Goal: Information Seeking & Learning: Find specific fact

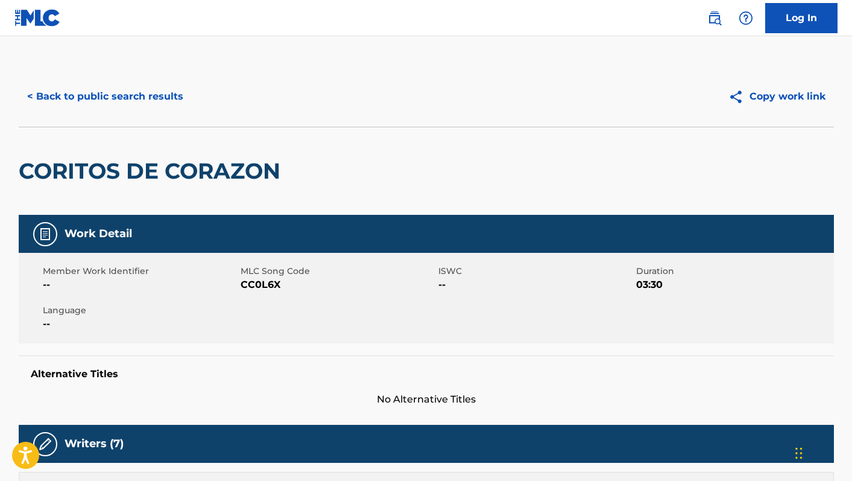
scroll to position [145, 0]
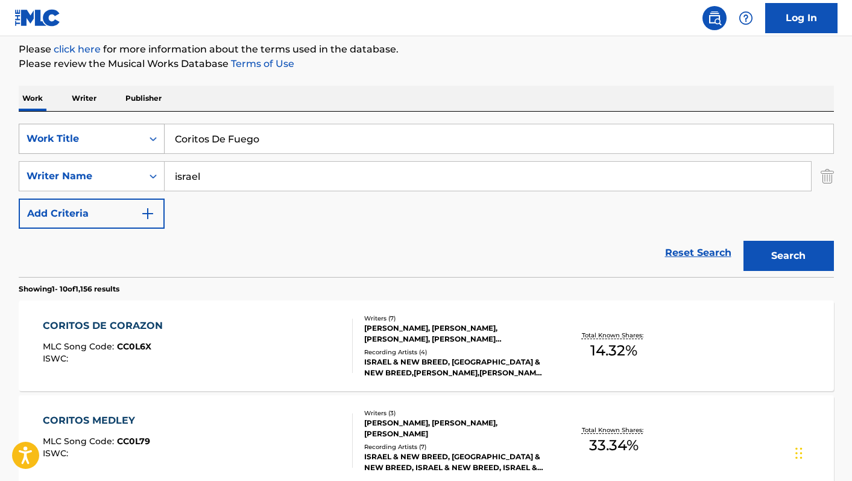
drag, startPoint x: 268, startPoint y: 142, endPoint x: 142, endPoint y: 133, distance: 125.8
click at [142, 133] on div "SearchWithCriteriaccb6c3bf-9e82-4bf1-84d8-80e3b50a23c4 Work Title Coritos De Fu…" at bounding box center [426, 139] width 815 height 30
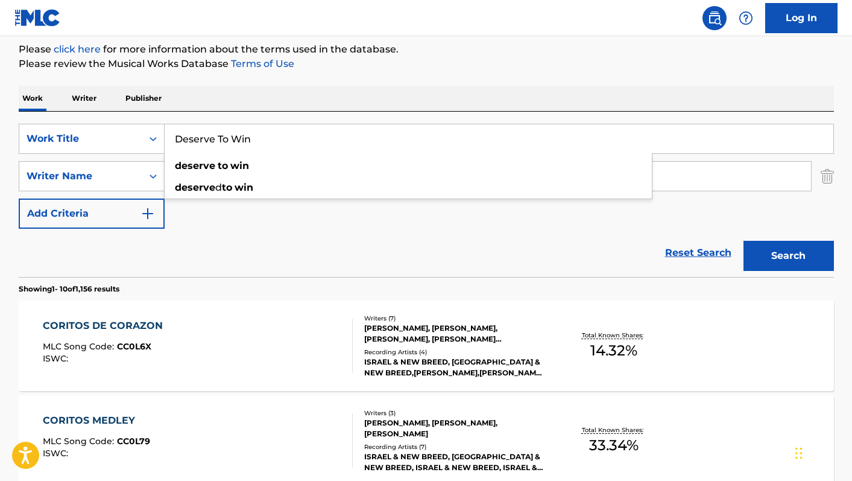
type input "Deserve To Win"
click at [507, 89] on div "Work Writer Publisher" at bounding box center [426, 98] width 815 height 25
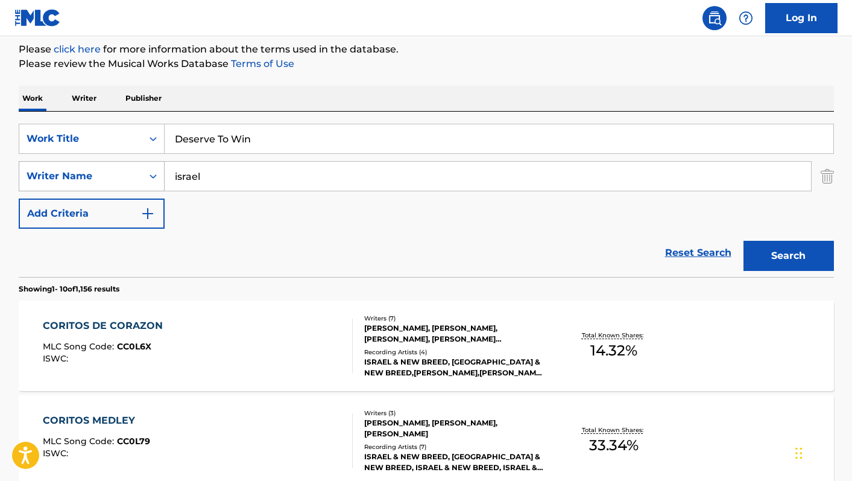
drag, startPoint x: 193, startPoint y: 175, endPoint x: 155, endPoint y: 168, distance: 38.7
click at [155, 168] on div "SearchWithCriteria54725c83-cbd1-4539-831c-57f3e284e5cf Writer Name israel" at bounding box center [426, 176] width 815 height 30
type input "[PERSON_NAME]"
click at [388, 254] on div "Reset Search Search" at bounding box center [426, 253] width 815 height 48
click at [811, 255] on button "Search" at bounding box center [789, 256] width 90 height 30
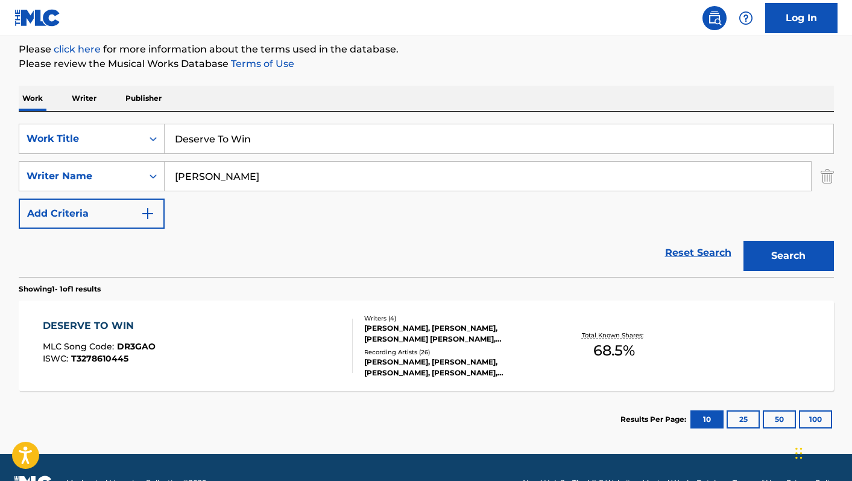
click at [285, 321] on div "DESERVE TO WIN MLC Song Code : DR3GAO ISWC : T3278610445" at bounding box center [198, 345] width 310 height 54
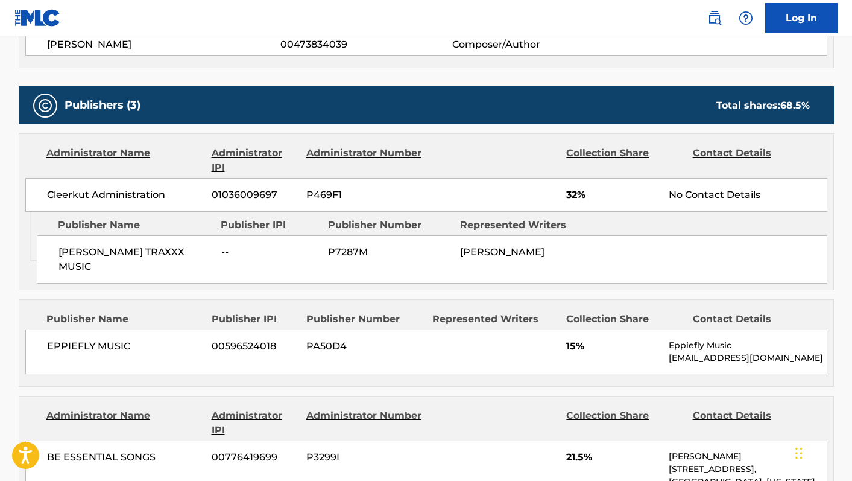
scroll to position [519, 0]
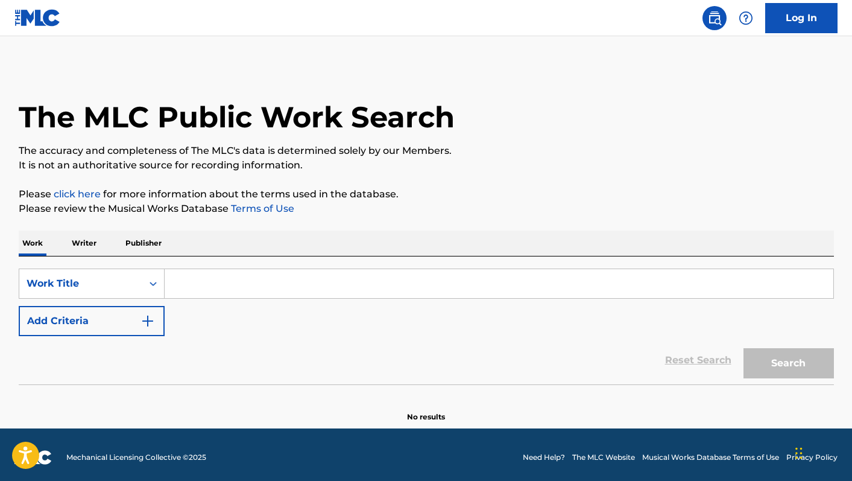
click at [189, 278] on input "Search Form" at bounding box center [499, 283] width 669 height 29
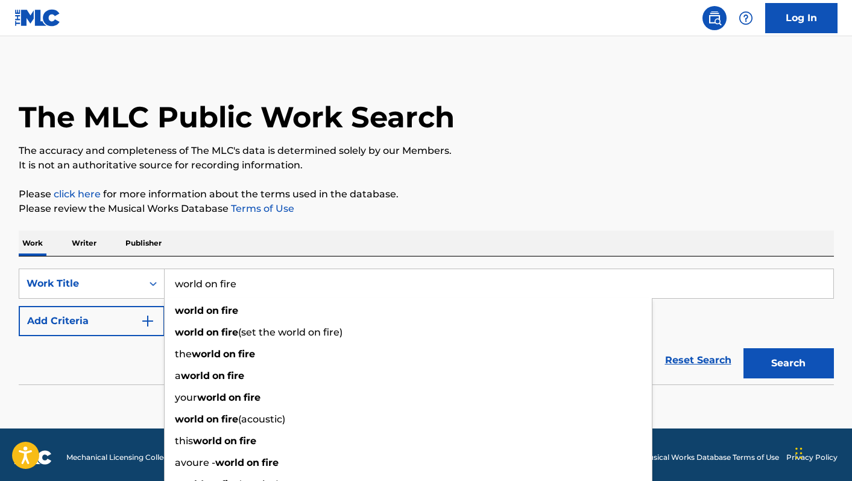
type input "world on fire"
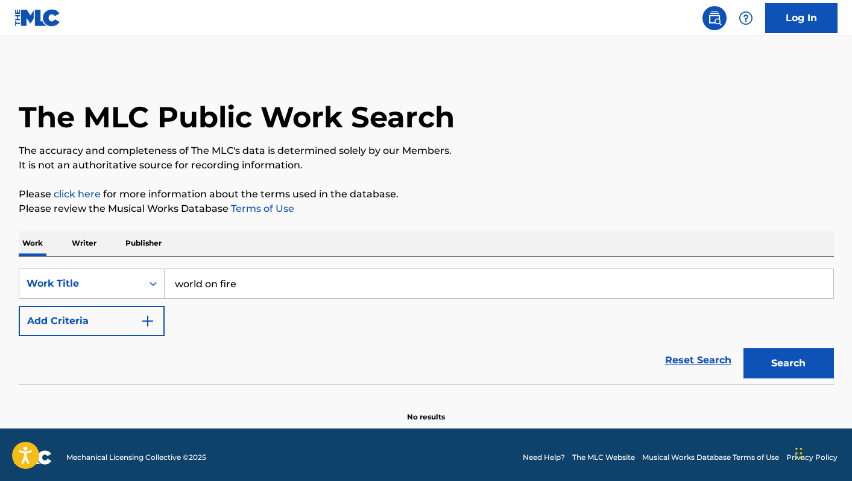
click at [349, 223] on div "The MLC Public Work Search The accuracy and completeness of The MLC's data is d…" at bounding box center [426, 244] width 844 height 356
click at [133, 323] on button "Add Criteria" at bounding box center [92, 321] width 146 height 30
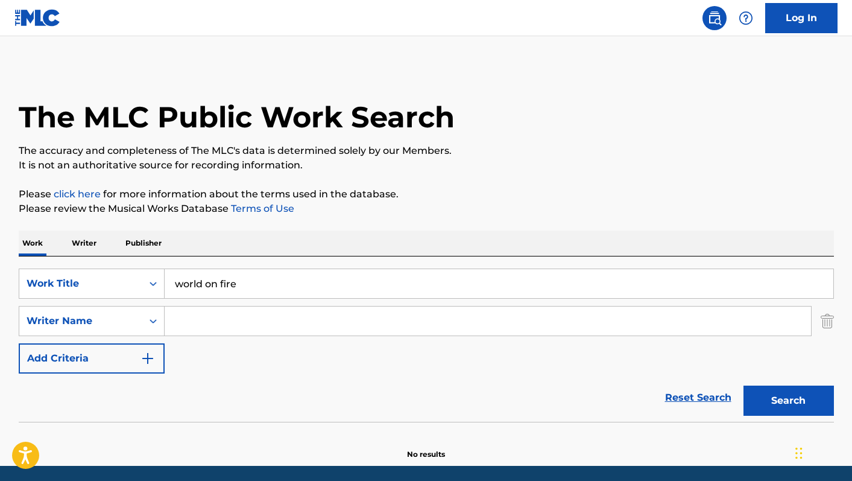
click at [187, 322] on input "Search Form" at bounding box center [488, 320] width 646 height 29
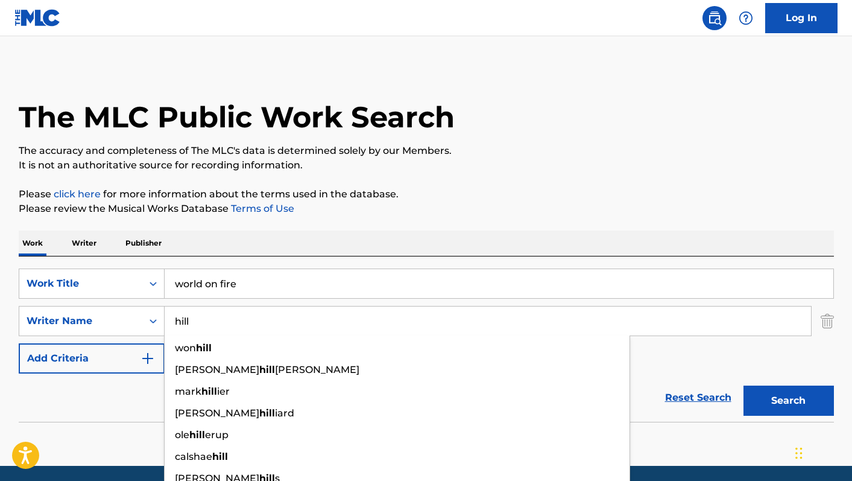
type input "hill"
click at [744, 385] on button "Search" at bounding box center [789, 400] width 90 height 30
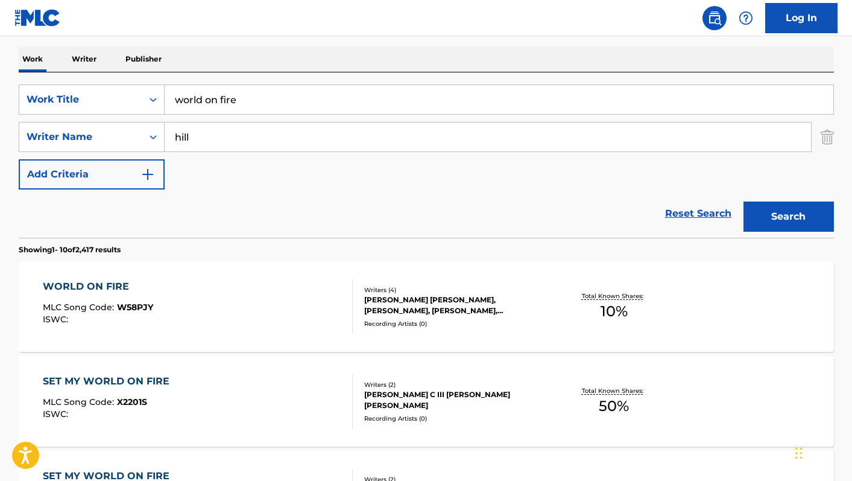
scroll to position [186, 0]
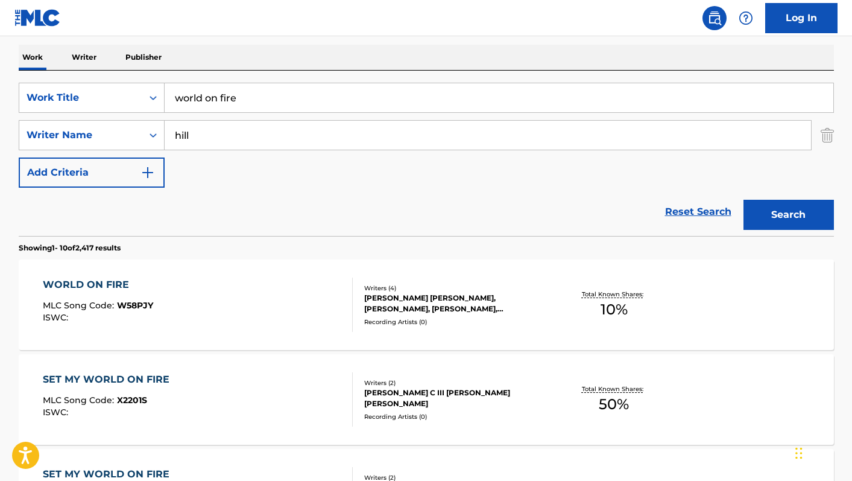
click at [265, 320] on div "WORLD ON FIRE MLC Song Code : W58PJY ISWC :" at bounding box center [198, 304] width 310 height 54
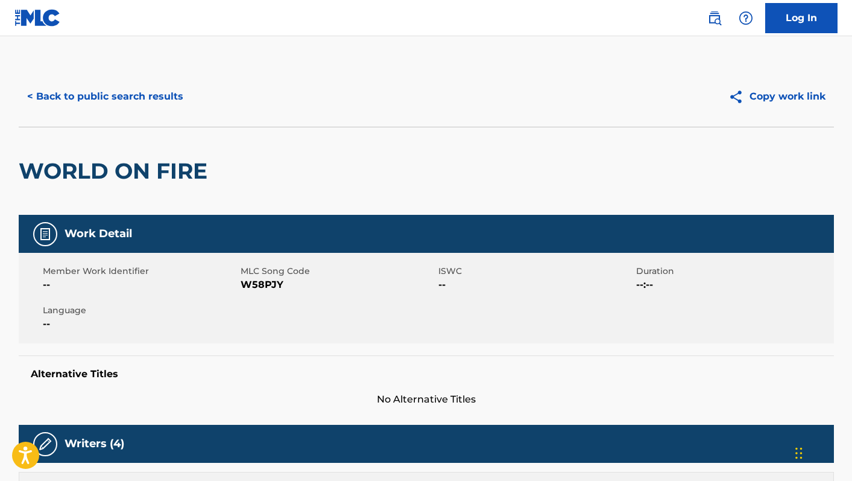
scroll to position [186, 0]
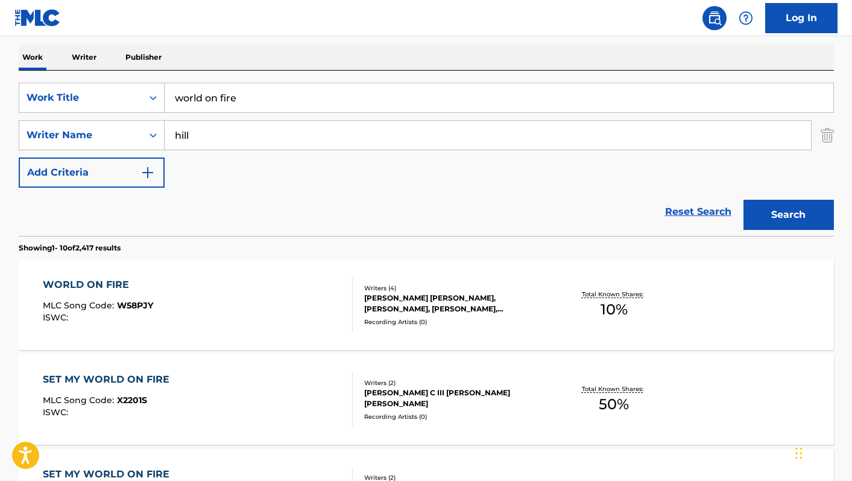
drag, startPoint x: 294, startPoint y: 103, endPoint x: 74, endPoint y: 56, distance: 225.1
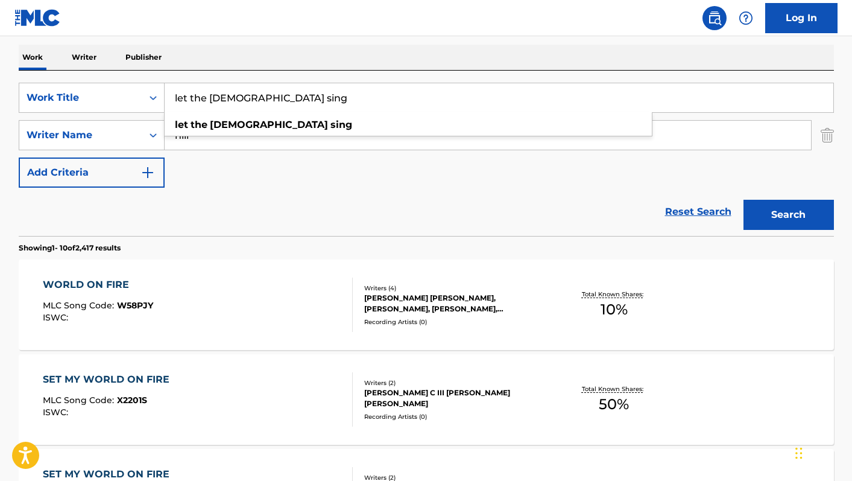
type input "let the church sing"
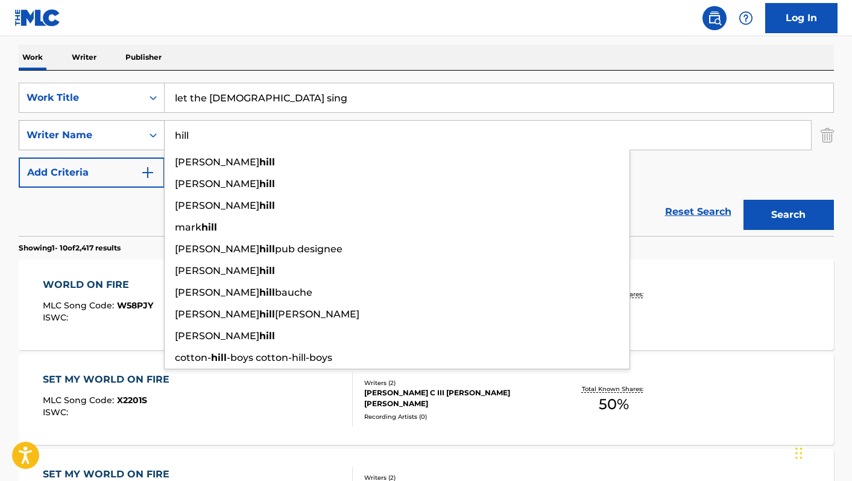
drag, startPoint x: 195, startPoint y: 136, endPoint x: 129, endPoint y: 125, distance: 66.5
click at [129, 125] on div "SearchWithCriteria0e74cc56-7170-4834-b1b2-b265e49087e8 Writer Name hill miranda…" at bounding box center [426, 135] width 815 height 30
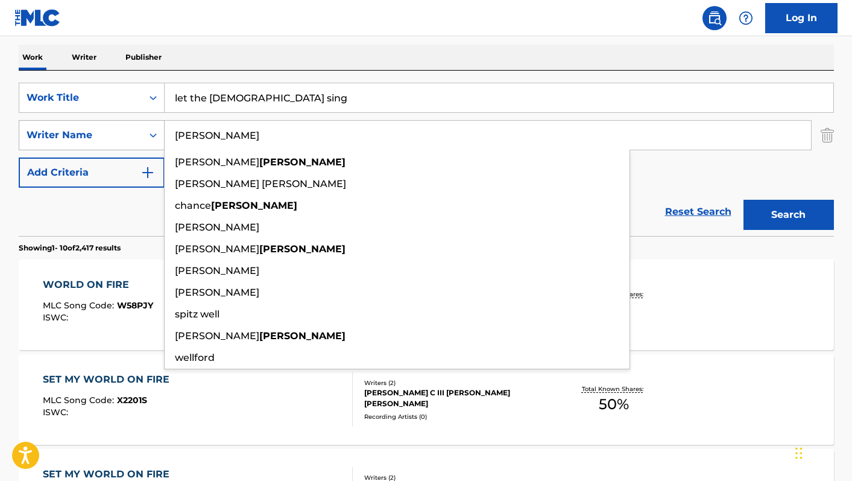
type input "wells"
click at [744, 200] on button "Search" at bounding box center [789, 215] width 90 height 30
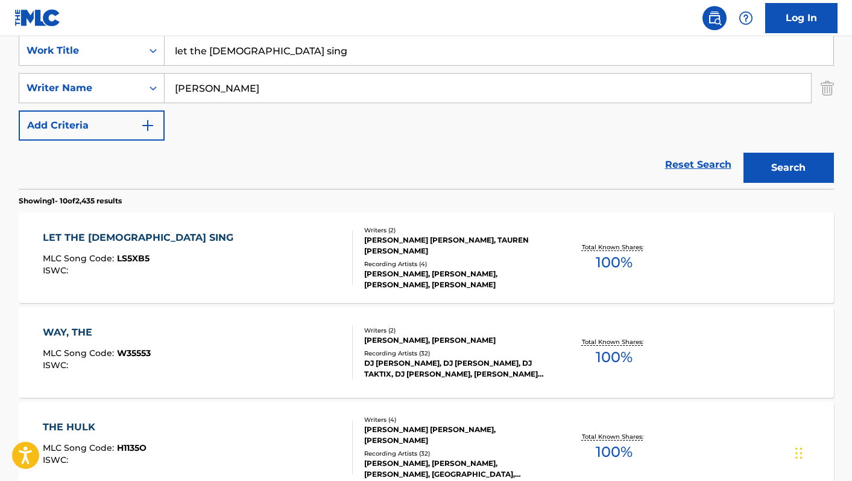
scroll to position [242, 0]
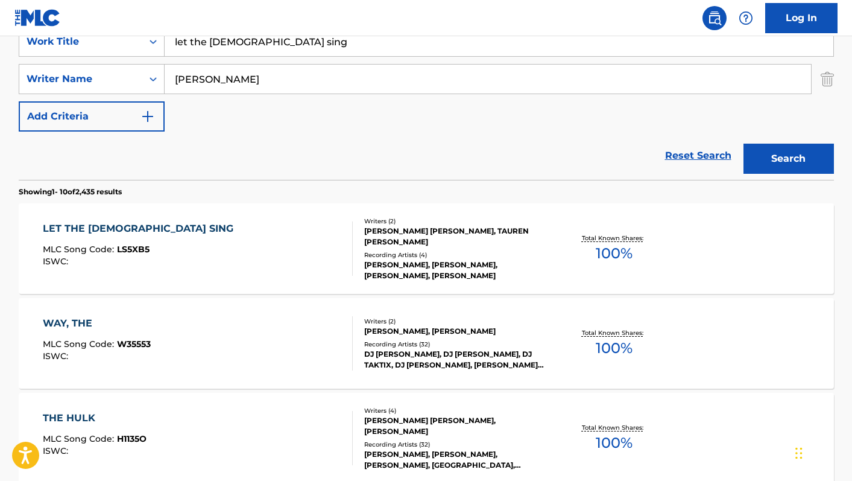
click at [282, 264] on div "LET THE CHURCH SING MLC Song Code : LS5XB5 ISWC :" at bounding box center [198, 248] width 310 height 54
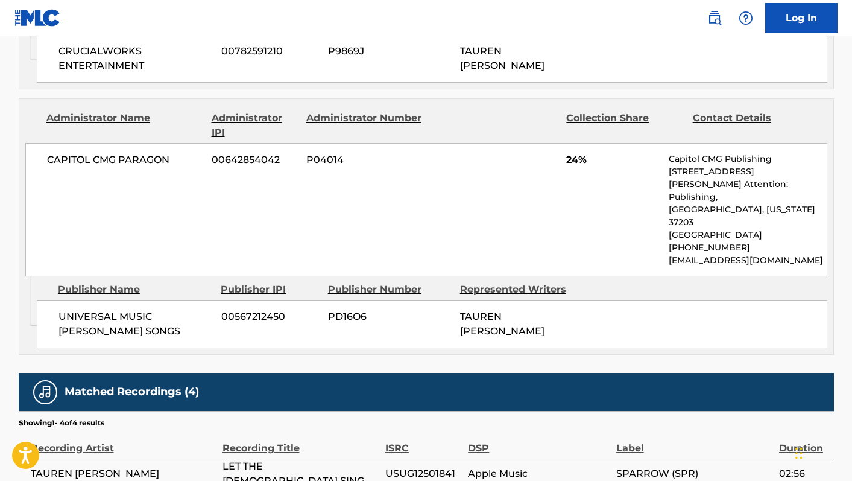
scroll to position [1240, 0]
